Goal: Information Seeking & Learning: Learn about a topic

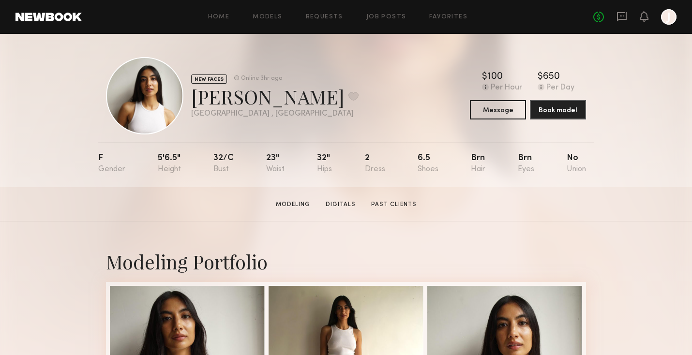
click at [665, 19] on div at bounding box center [668, 16] width 15 height 15
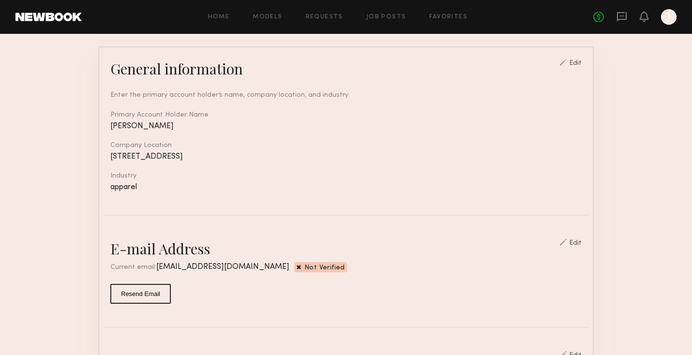
scroll to position [76, 0]
click at [577, 241] on div "Edit" at bounding box center [575, 243] width 13 height 7
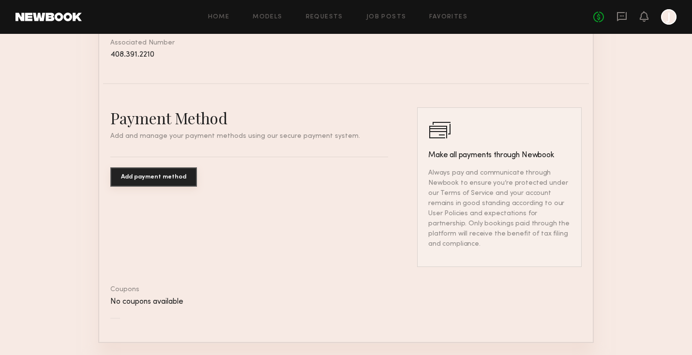
scroll to position [652, 0]
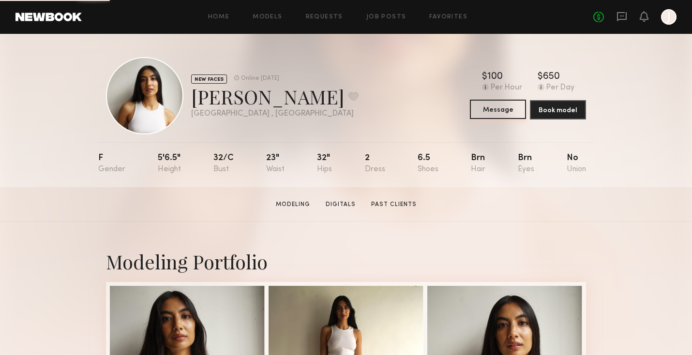
click at [512, 106] on button "Message" at bounding box center [498, 109] width 56 height 19
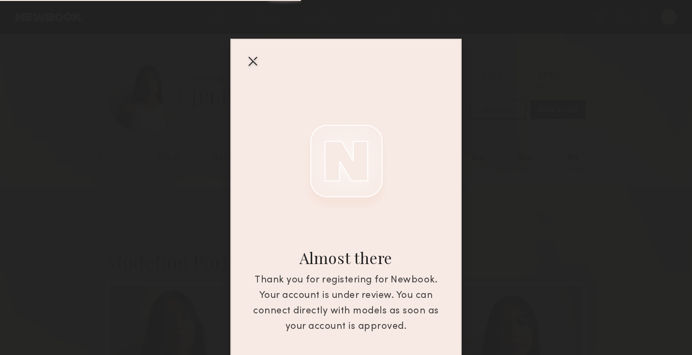
click at [258, 67] on div at bounding box center [252, 60] width 15 height 15
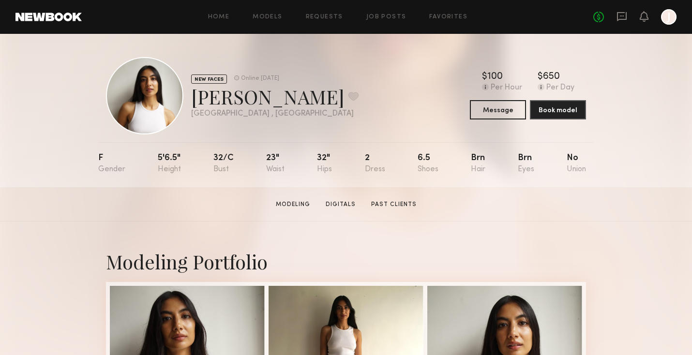
click at [674, 11] on div at bounding box center [668, 16] width 15 height 15
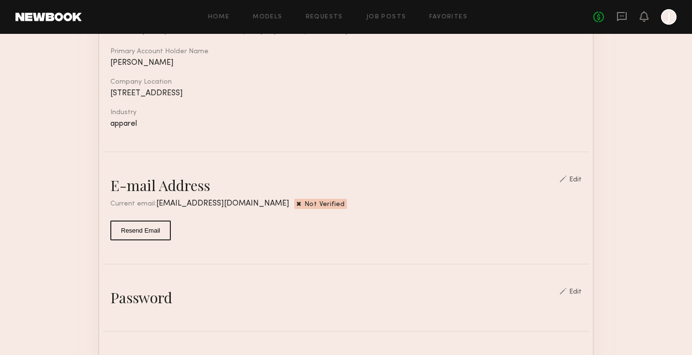
scroll to position [151, 0]
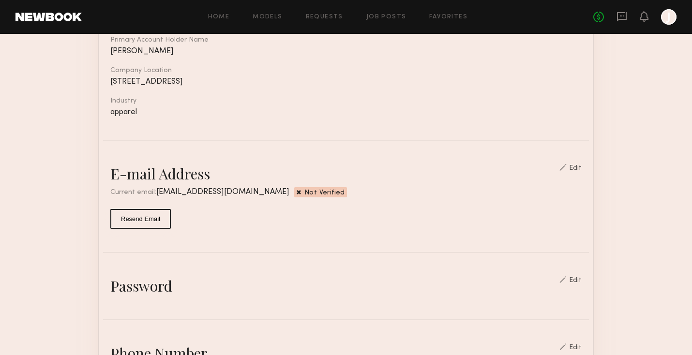
click at [582, 169] on div "Edit" at bounding box center [575, 168] width 13 height 7
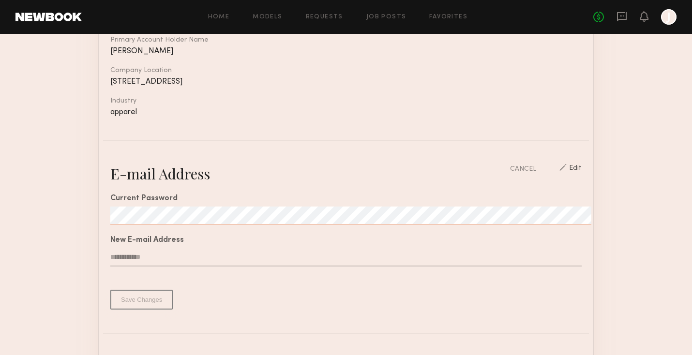
click at [533, 164] on div "CANCEL" at bounding box center [523, 169] width 26 height 10
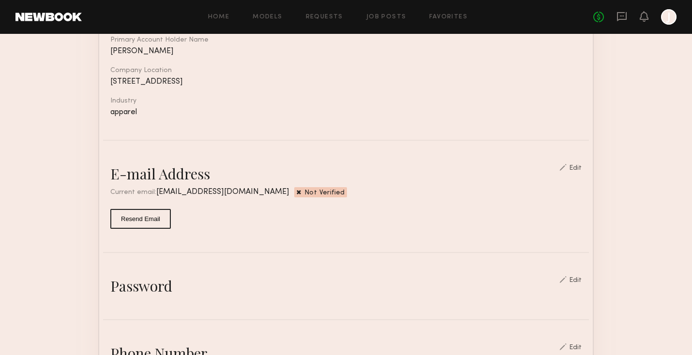
click at [671, 15] on div at bounding box center [668, 16] width 15 height 15
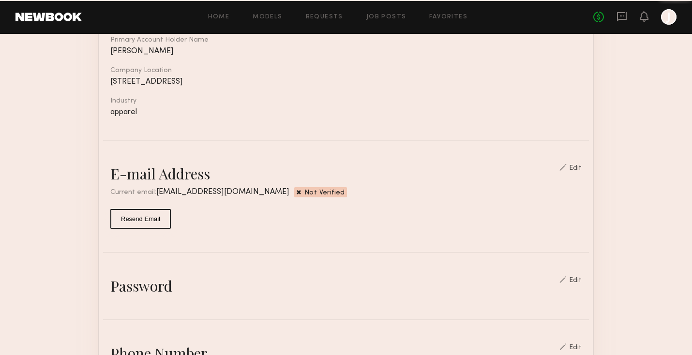
click at [671, 15] on div at bounding box center [668, 16] width 15 height 15
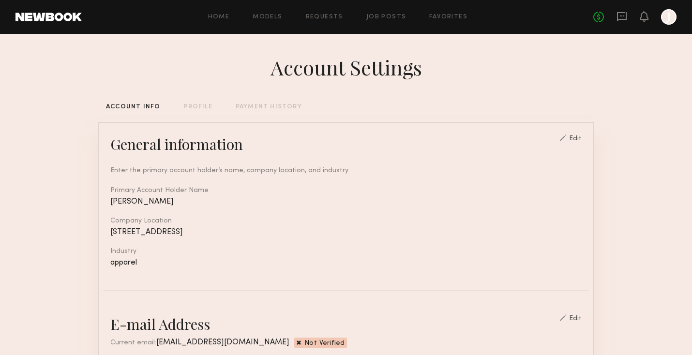
scroll to position [571, 0]
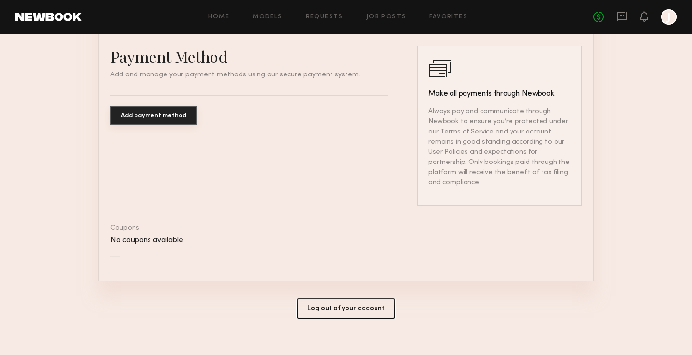
click at [348, 299] on button "Log out of your account" at bounding box center [346, 309] width 99 height 20
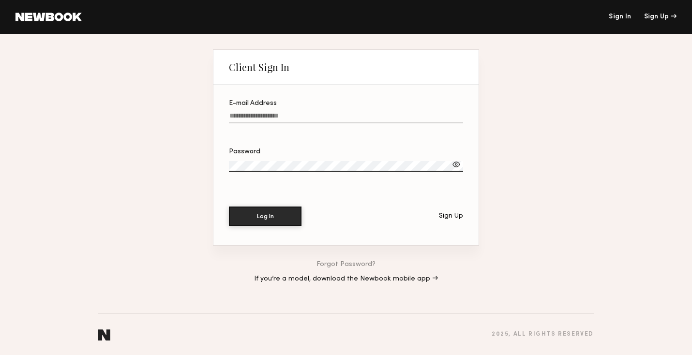
click at [342, 113] on input "E-mail Address" at bounding box center [346, 117] width 234 height 11
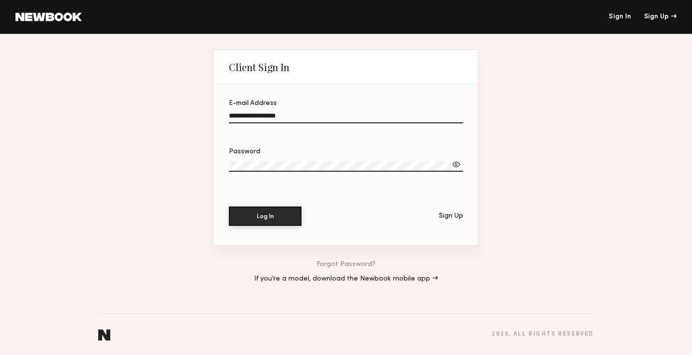
type input "**********"
click at [459, 161] on div at bounding box center [457, 165] width 10 height 10
click at [247, 214] on button "Log In" at bounding box center [265, 215] width 73 height 19
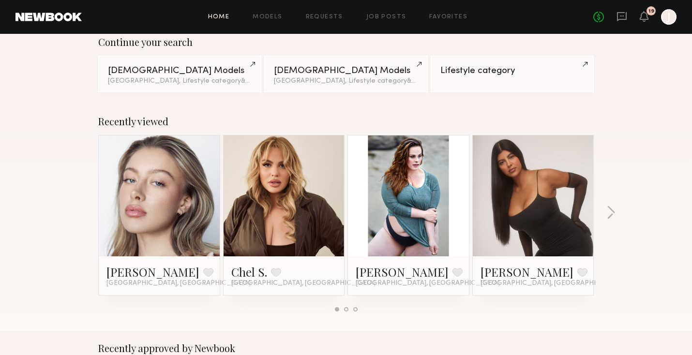
scroll to position [104, 0]
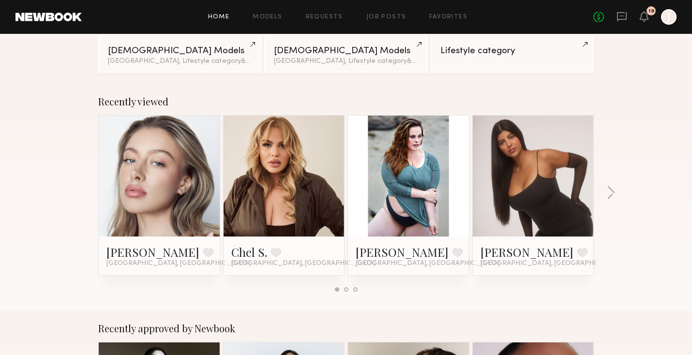
click at [345, 290] on div at bounding box center [346, 290] width 4 height 4
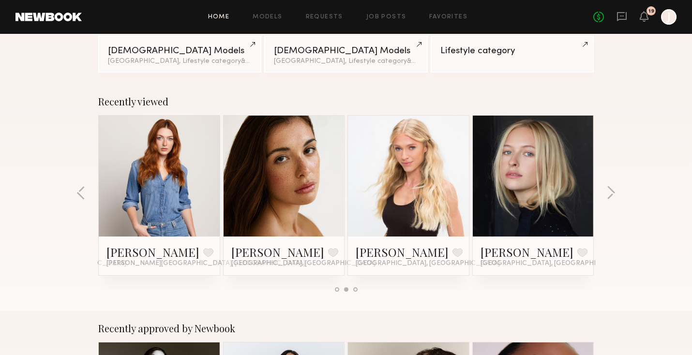
click at [355, 291] on div at bounding box center [355, 290] width 4 height 4
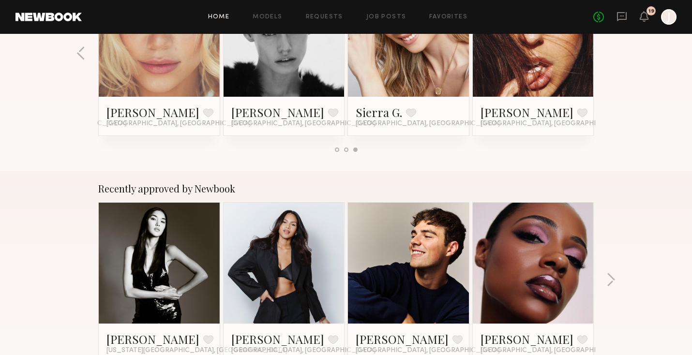
scroll to position [228, 0]
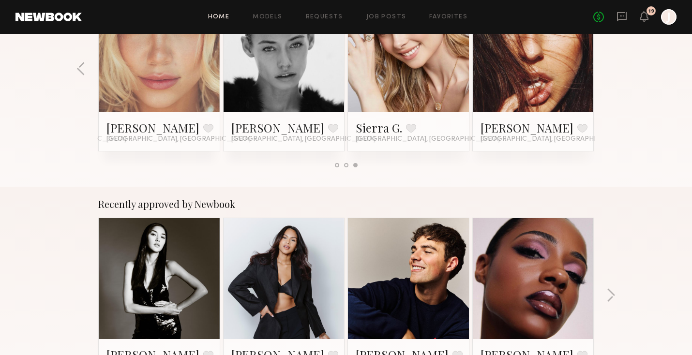
click at [336, 166] on div at bounding box center [337, 165] width 4 height 4
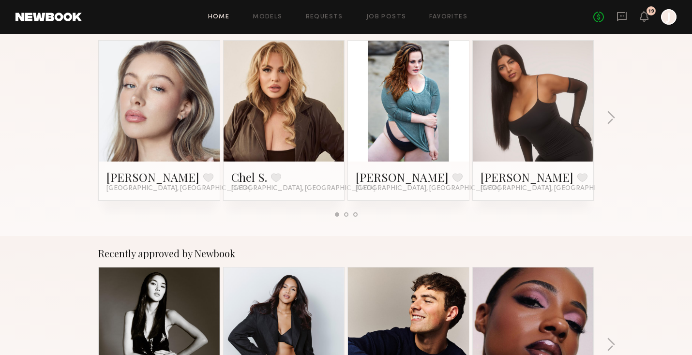
scroll to position [169, 0]
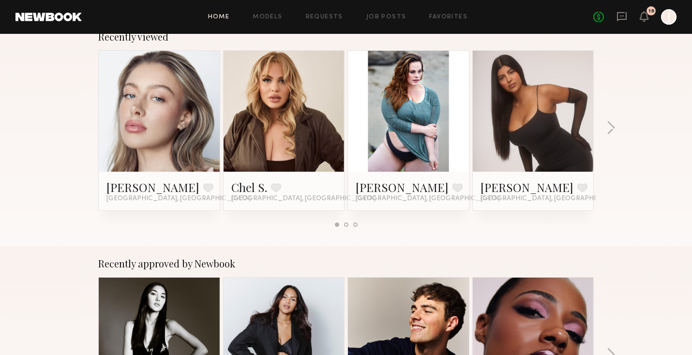
click at [189, 179] on div "[PERSON_NAME] Favorite [GEOGRAPHIC_DATA], [GEOGRAPHIC_DATA]" at bounding box center [159, 191] width 121 height 39
click at [148, 188] on link "[PERSON_NAME]" at bounding box center [153, 187] width 93 height 15
click at [265, 16] on link "Models" at bounding box center [268, 17] width 30 height 6
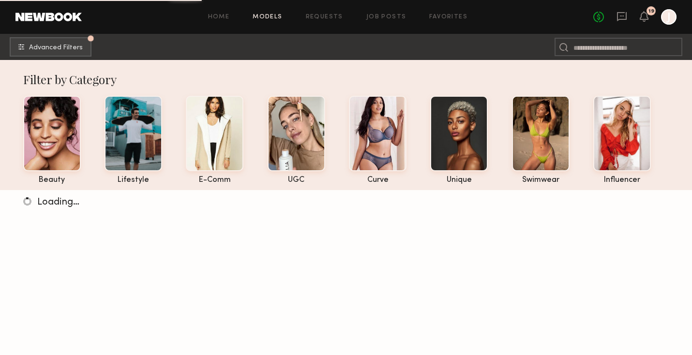
click at [338, 11] on div "Home Models Requests Job Posts Favorites Sign Out No fees up to $5,000 19 J" at bounding box center [379, 16] width 595 height 15
click at [331, 16] on link "Requests" at bounding box center [324, 17] width 37 height 6
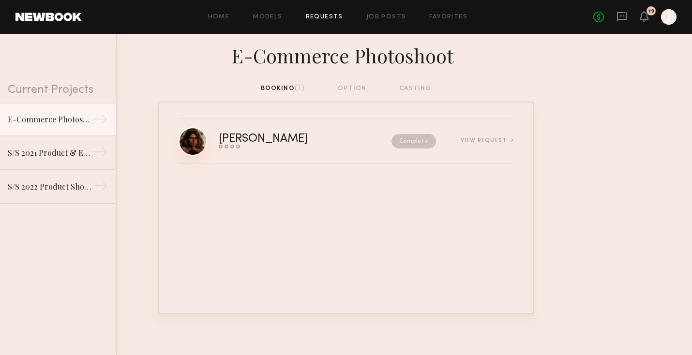
click at [199, 144] on link at bounding box center [193, 141] width 29 height 29
click at [270, 13] on div "Home Models Requests Job Posts Favorites Sign Out No fees up to $5,000 19 J" at bounding box center [379, 16] width 595 height 15
click at [262, 17] on link "Models" at bounding box center [268, 17] width 30 height 6
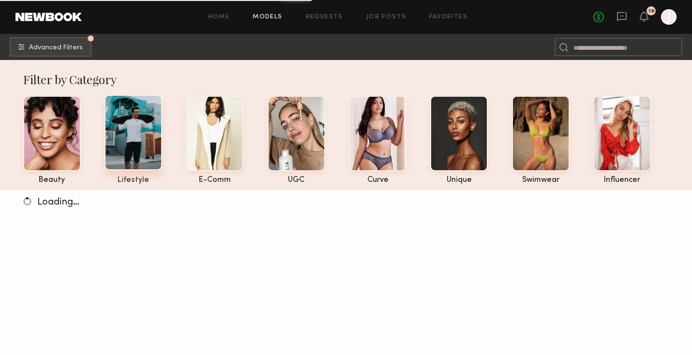
click at [132, 151] on div at bounding box center [134, 133] width 58 height 76
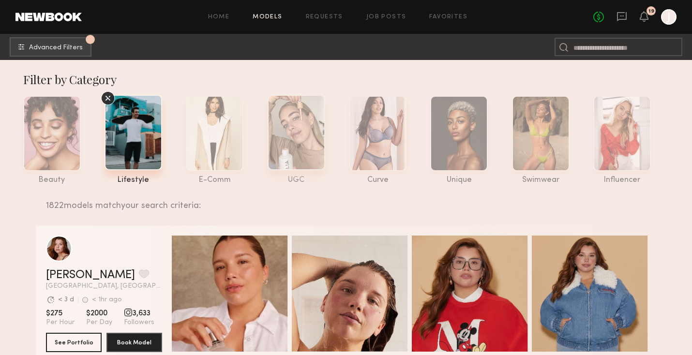
click at [290, 143] on div at bounding box center [297, 133] width 58 height 76
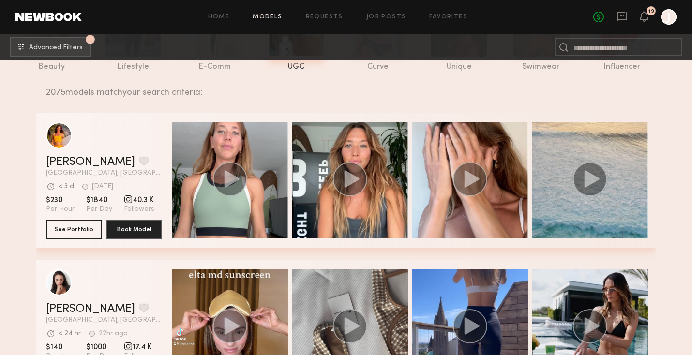
scroll to position [112, 0]
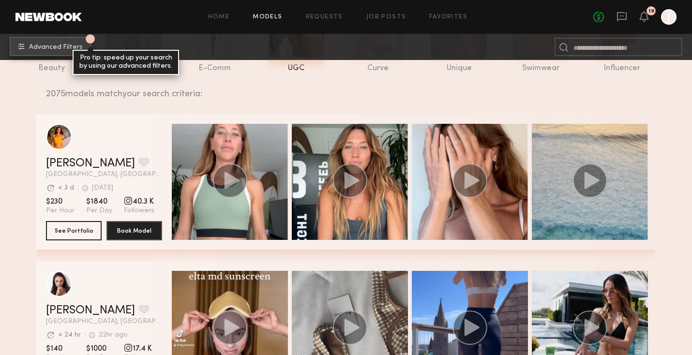
click at [77, 44] on span "Advanced Filters" at bounding box center [56, 47] width 54 height 7
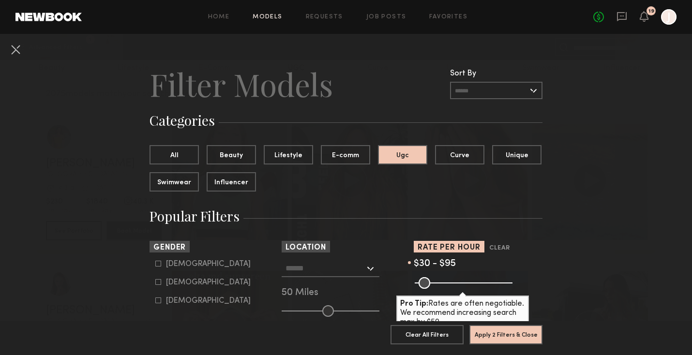
drag, startPoint x: 507, startPoint y: 279, endPoint x: 432, endPoint y: 290, distance: 75.7
type input "**"
click at [432, 289] on input "range" at bounding box center [464, 283] width 98 height 12
drag, startPoint x: 494, startPoint y: 335, endPoint x: 487, endPoint y: 214, distance: 121.8
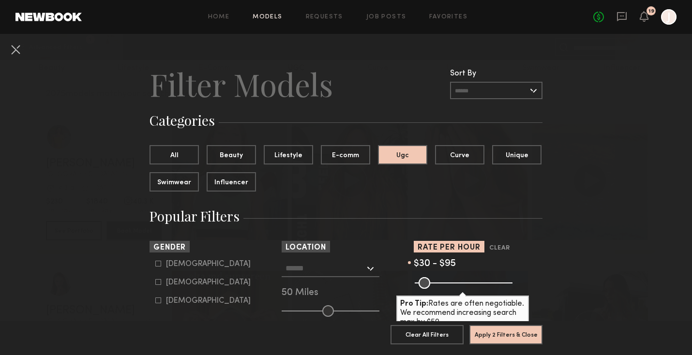
click at [169, 283] on div "[DEMOGRAPHIC_DATA]" at bounding box center [208, 283] width 85 height 6
type input "**"
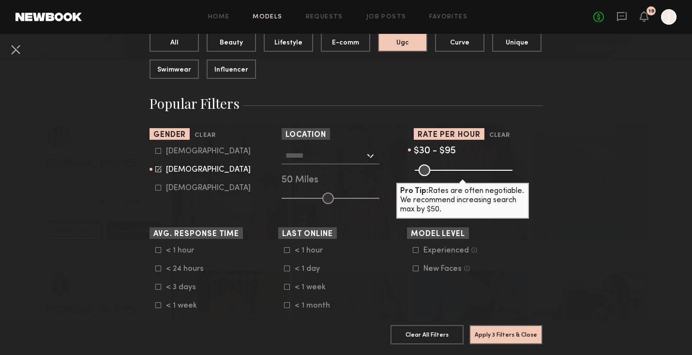
scroll to position [122, 0]
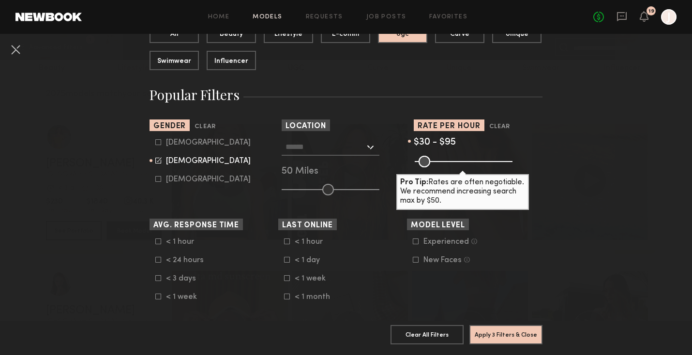
click at [303, 146] on input "text" at bounding box center [325, 146] width 79 height 16
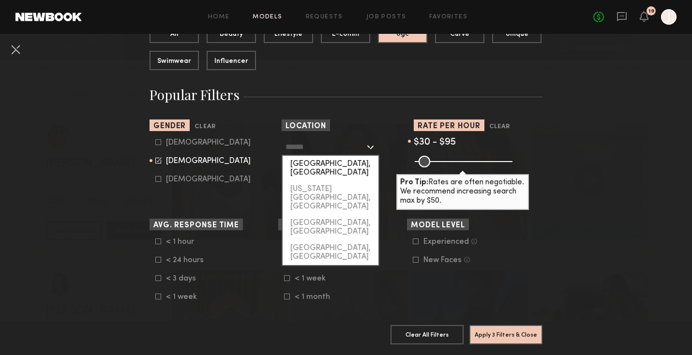
click at [307, 164] on div "[GEOGRAPHIC_DATA], [GEOGRAPHIC_DATA]" at bounding box center [331, 168] width 96 height 25
type input "**********"
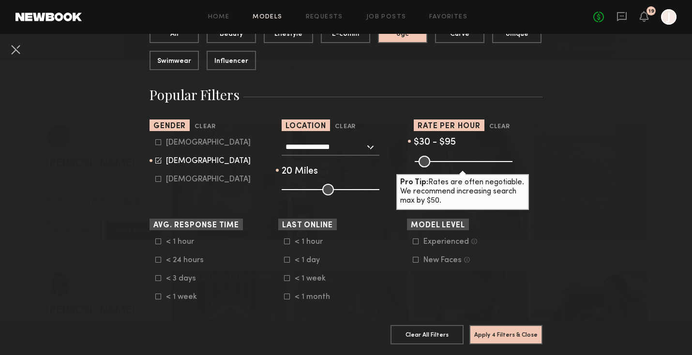
drag, startPoint x: 325, startPoint y: 189, endPoint x: 302, endPoint y: 188, distance: 23.2
type input "**"
click at [302, 188] on input "range" at bounding box center [331, 190] width 98 height 12
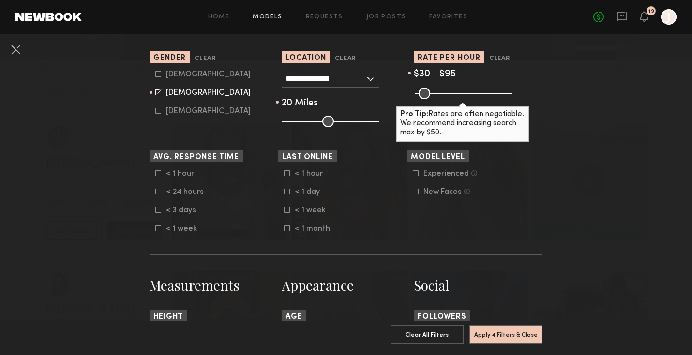
scroll to position [191, 0]
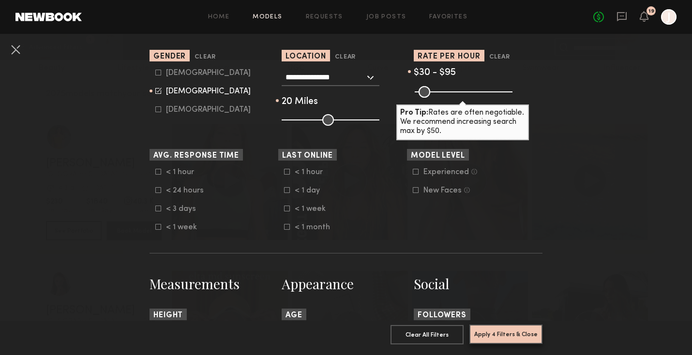
click at [484, 334] on button "Apply 4 Filters & Close" at bounding box center [506, 334] width 73 height 19
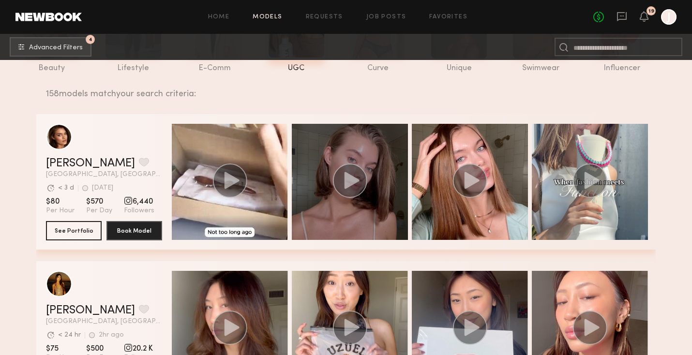
click at [368, 189] on div "grid" at bounding box center [350, 182] width 116 height 116
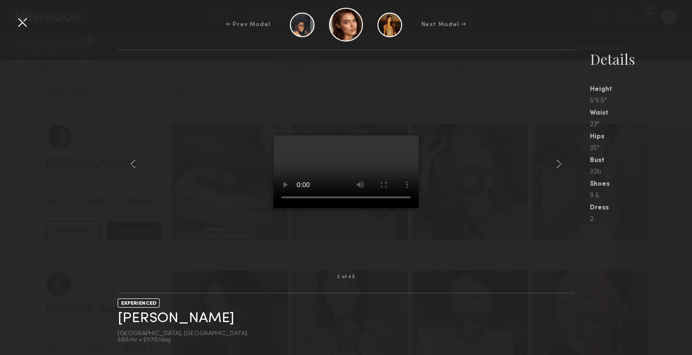
click at [32, 17] on div "← Prev Model Next Model →" at bounding box center [346, 25] width 692 height 34
click at [22, 25] on div at bounding box center [22, 22] width 15 height 15
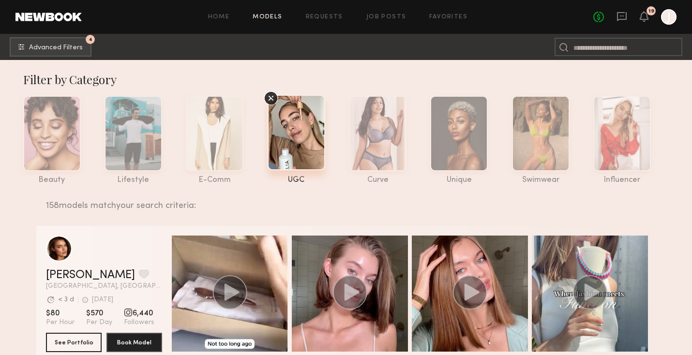
click at [267, 94] on icon at bounding box center [271, 98] width 15 height 15
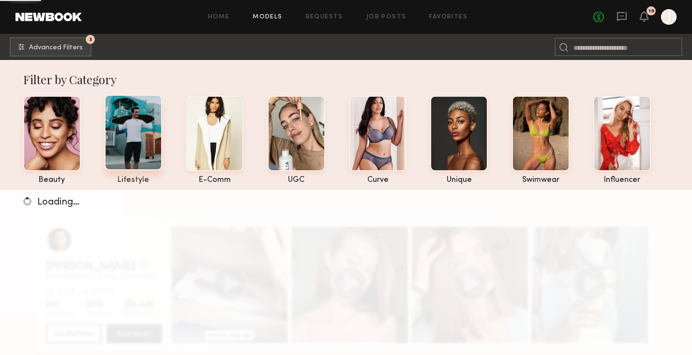
click at [139, 141] on div at bounding box center [134, 133] width 58 height 76
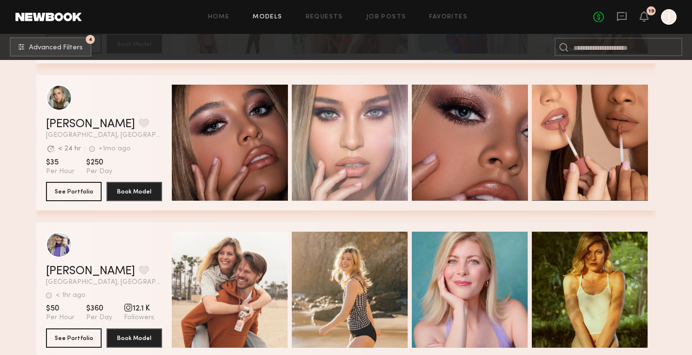
scroll to position [2656, 0]
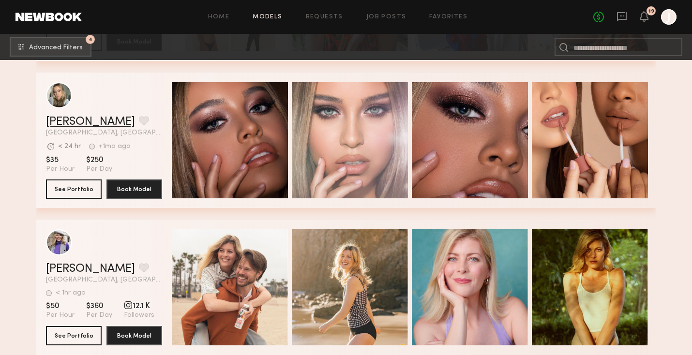
click at [63, 120] on link "[PERSON_NAME]" at bounding box center [90, 122] width 89 height 12
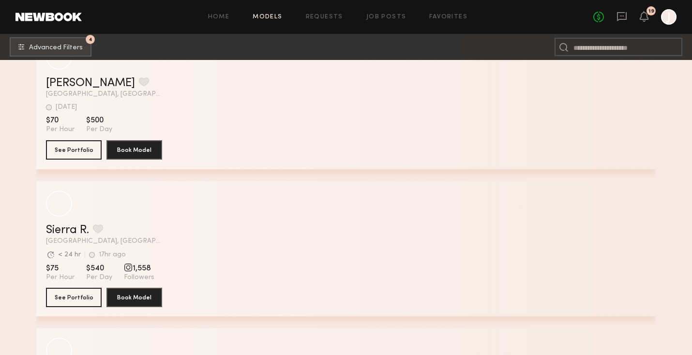
scroll to position [6075, 0]
